Goal: Task Accomplishment & Management: Manage account settings

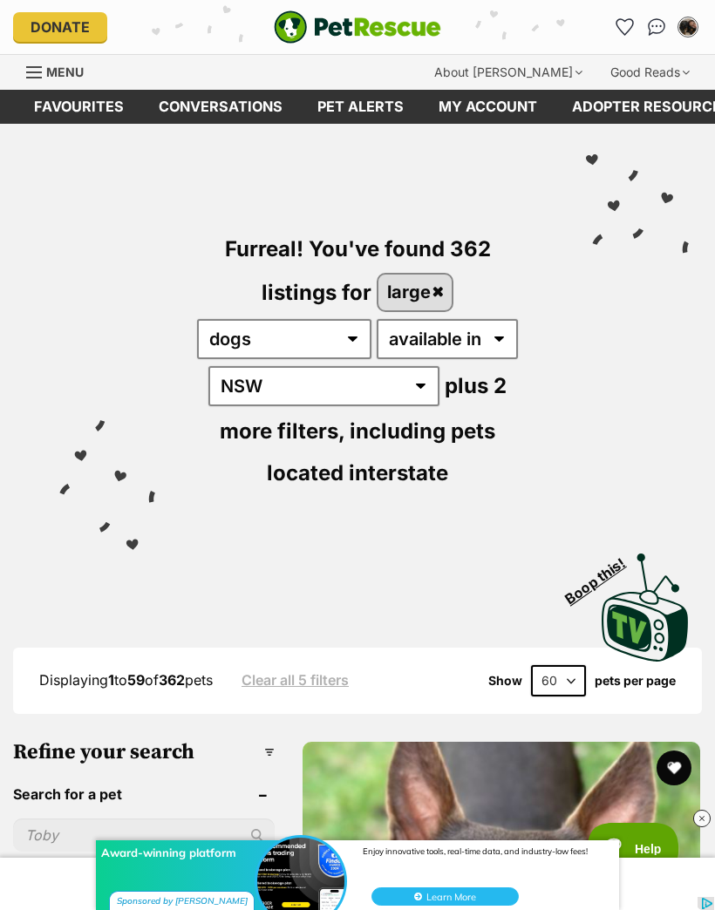
click at [492, 107] on link "My account" at bounding box center [487, 107] width 133 height 34
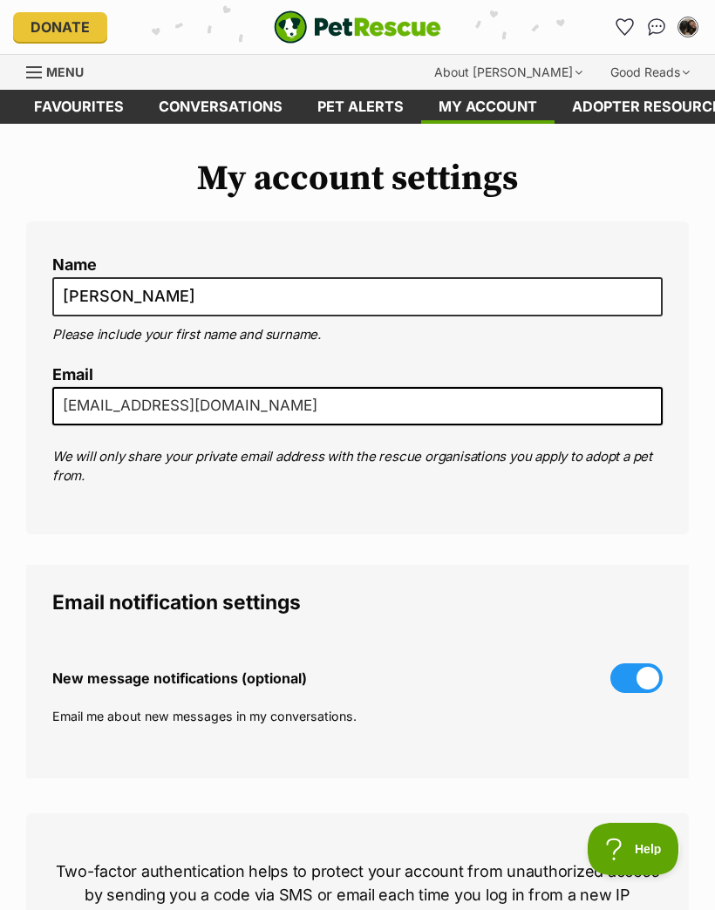
click at [356, 117] on link "Pet alerts" at bounding box center [360, 107] width 121 height 34
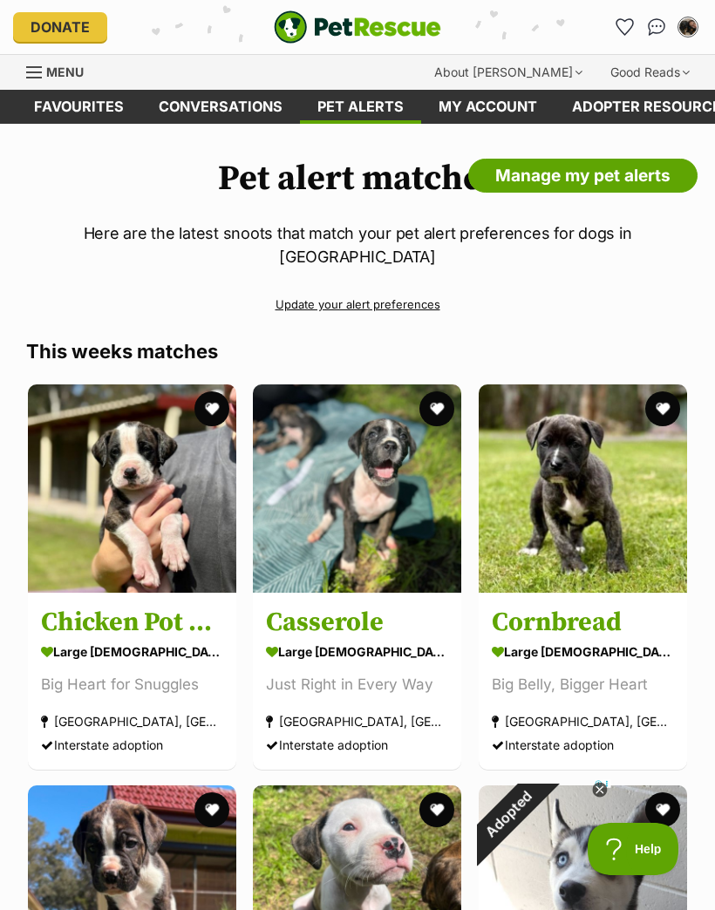
click at [610, 172] on link "Manage my pet alerts" at bounding box center [582, 176] width 229 height 35
